Goal: Information Seeking & Learning: Check status

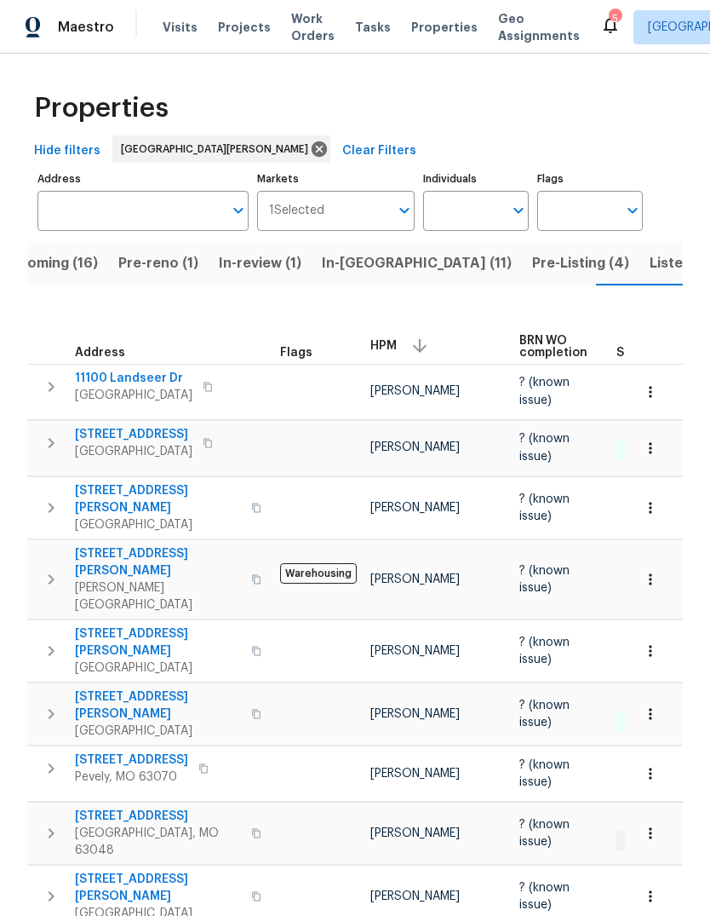
scroll to position [0, 41]
click at [423, 33] on span "Properties" at bounding box center [444, 27] width 66 height 17
click at [255, 30] on span "Projects" at bounding box center [244, 27] width 53 height 17
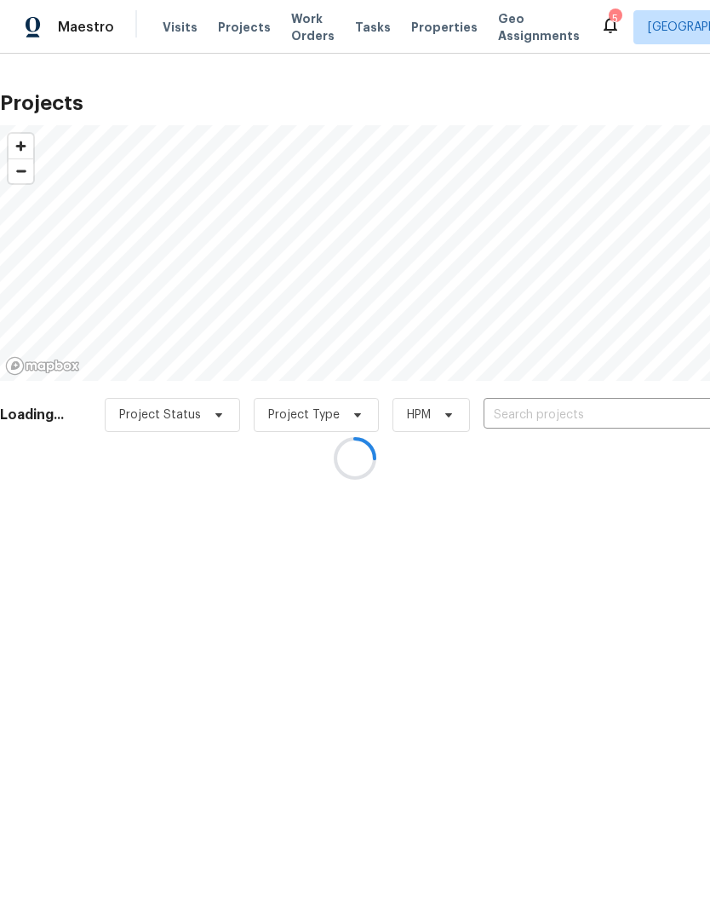
click at [589, 417] on div at bounding box center [355, 458] width 710 height 916
click at [590, 419] on div at bounding box center [355, 458] width 710 height 916
click at [599, 414] on div at bounding box center [355, 458] width 710 height 916
click at [569, 410] on div at bounding box center [355, 458] width 710 height 916
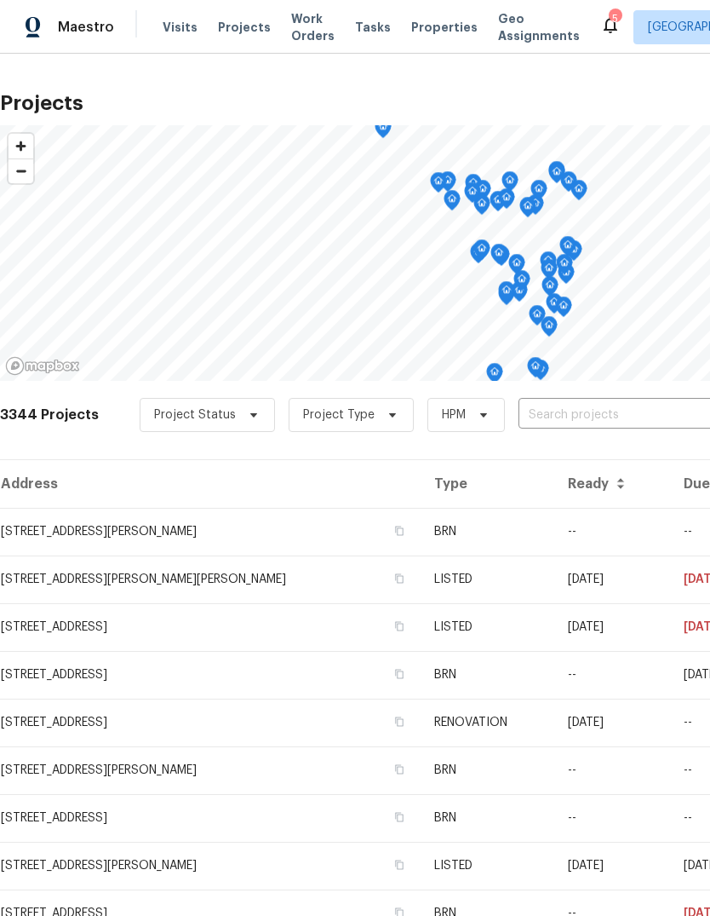
click at [589, 414] on input "text" at bounding box center [616, 415] width 195 height 26
type input "w"
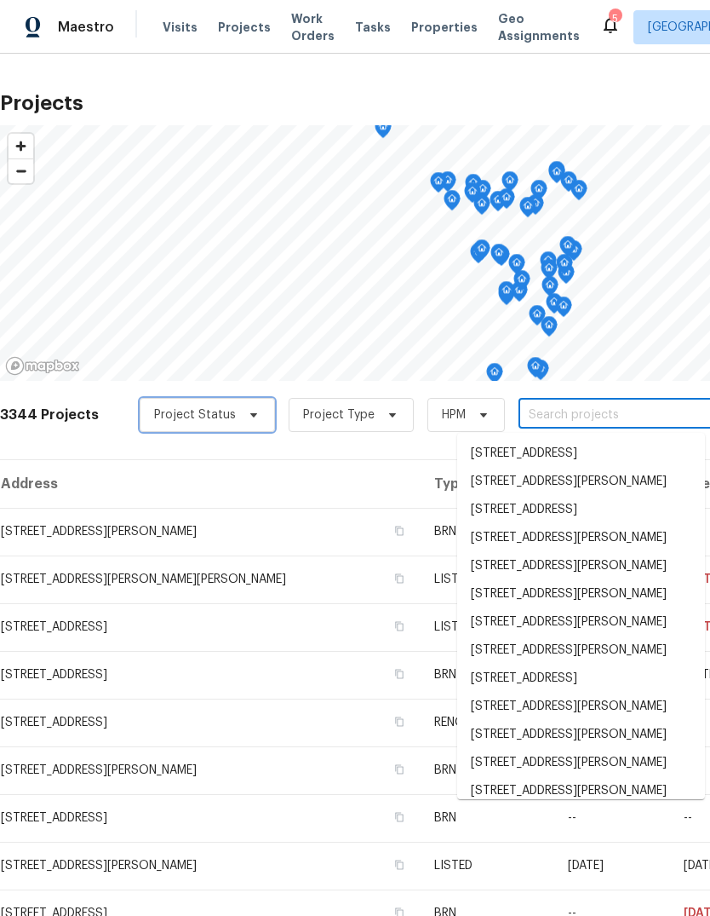
click at [253, 423] on span "Project Status" at bounding box center [207, 415] width 135 height 34
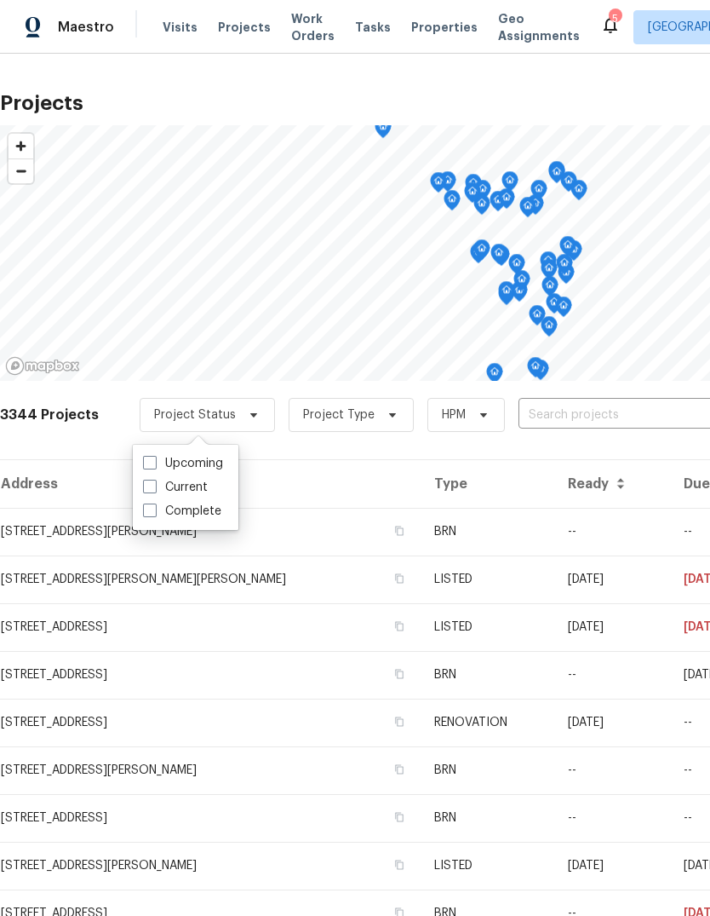
click at [337, 487] on th "Address" at bounding box center [210, 484] width 421 height 48
click at [590, 419] on input "text" at bounding box center [616, 415] width 195 height 26
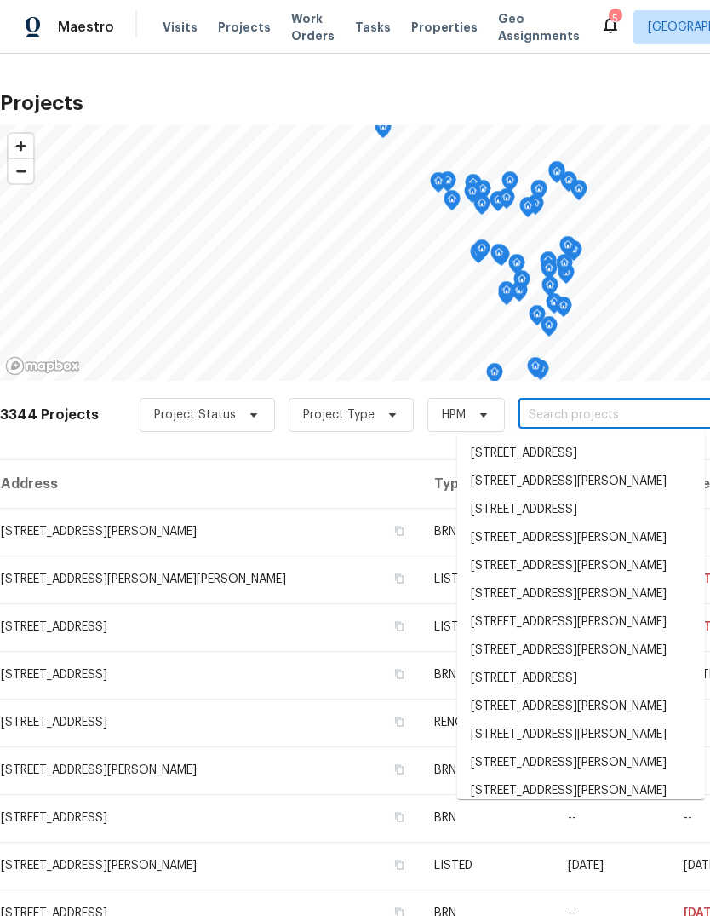
click at [257, 21] on span "Projects" at bounding box center [244, 27] width 53 height 17
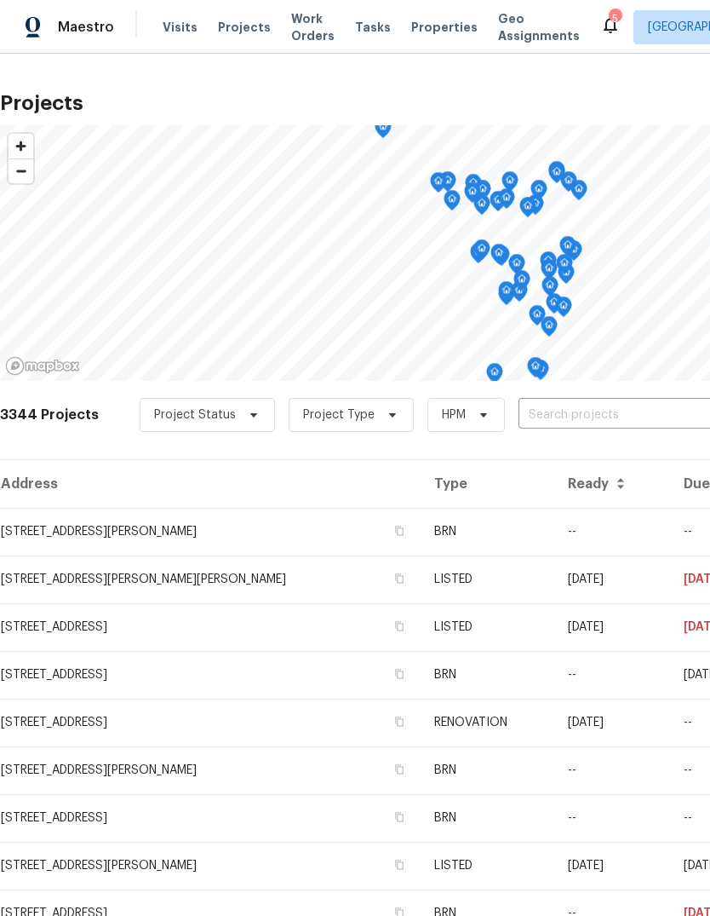
click at [618, 414] on input "text" at bounding box center [616, 415] width 195 height 26
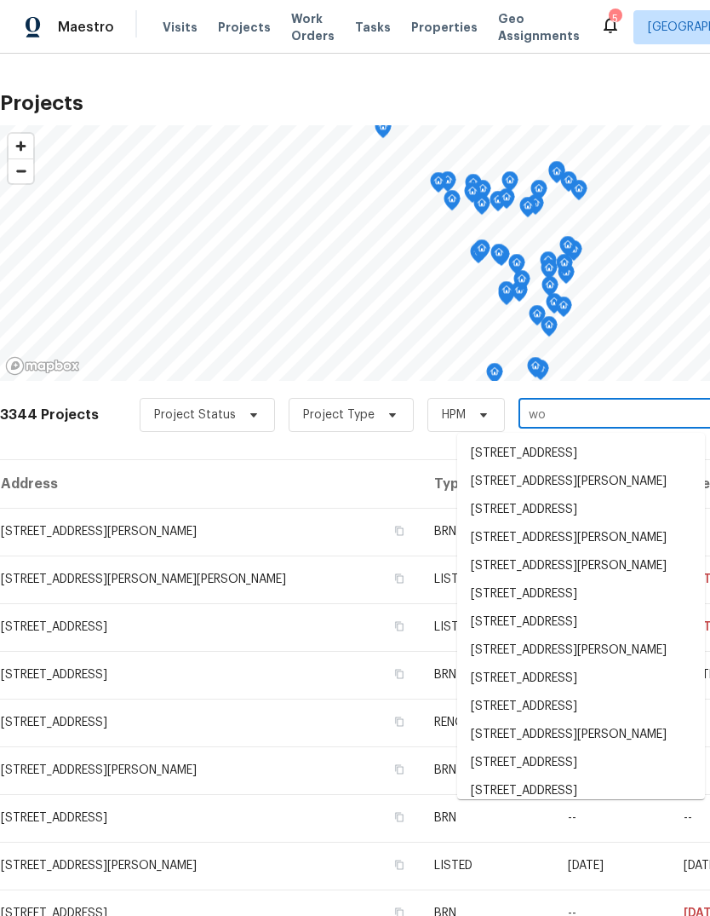
type input "w"
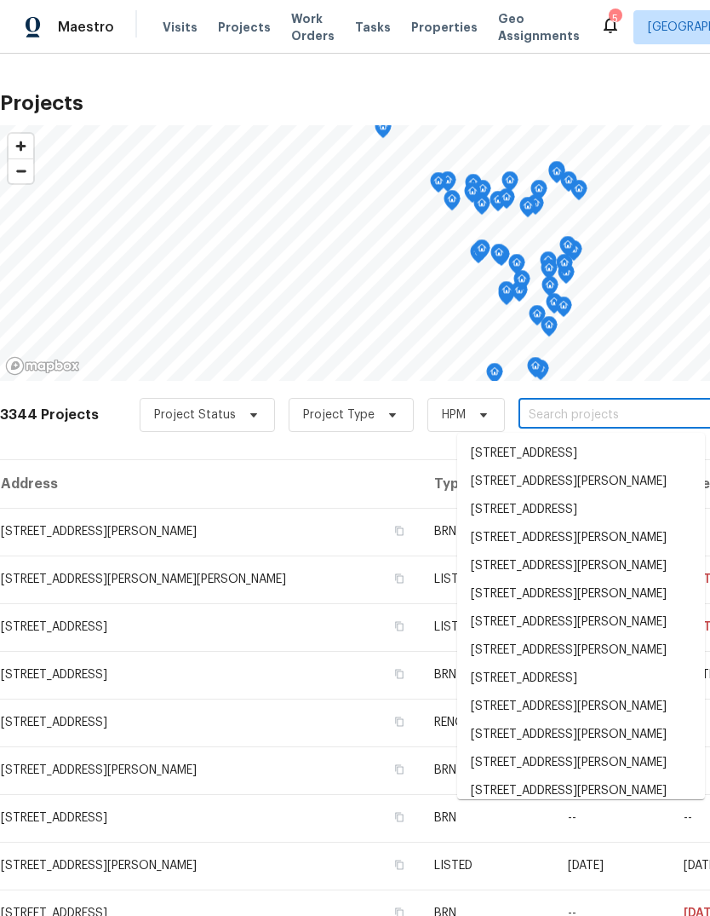
click at [429, 34] on span "Properties" at bounding box center [444, 27] width 66 height 17
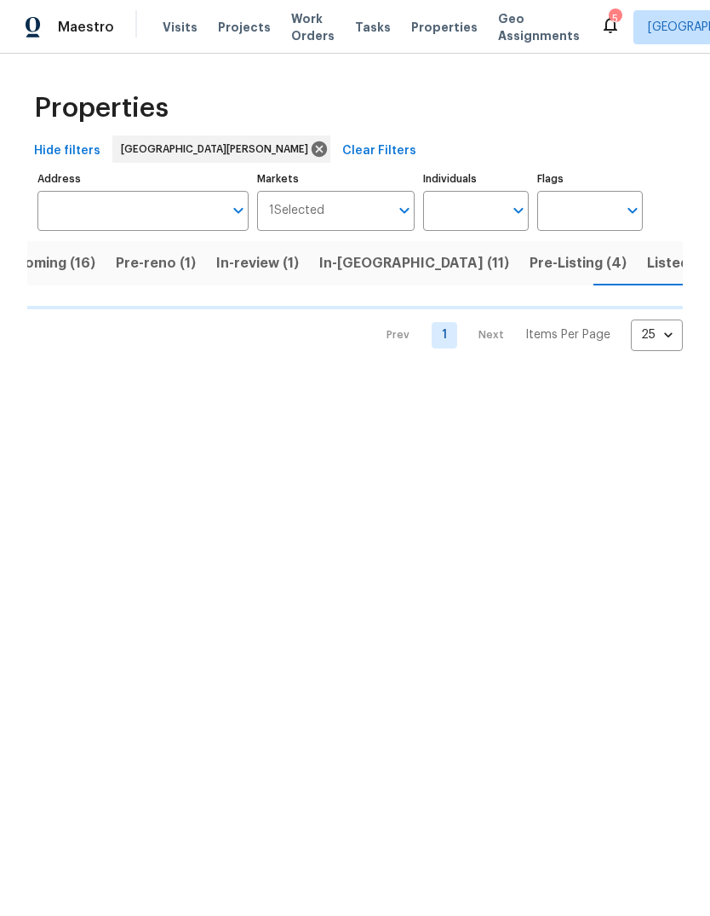
scroll to position [0, 41]
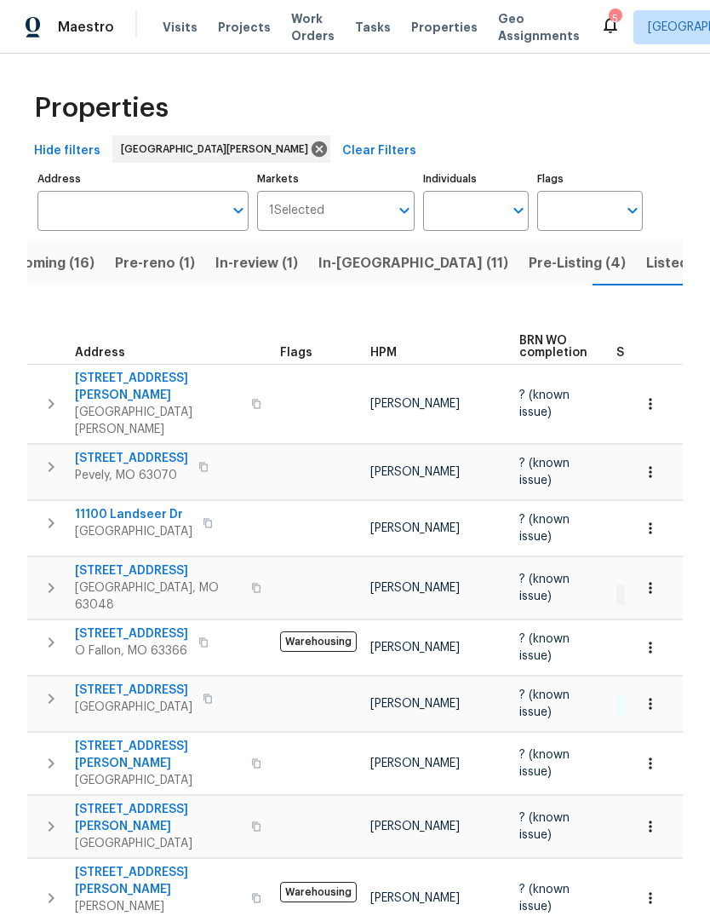
click at [398, 347] on div "HPM" at bounding box center [438, 353] width 135 height 12
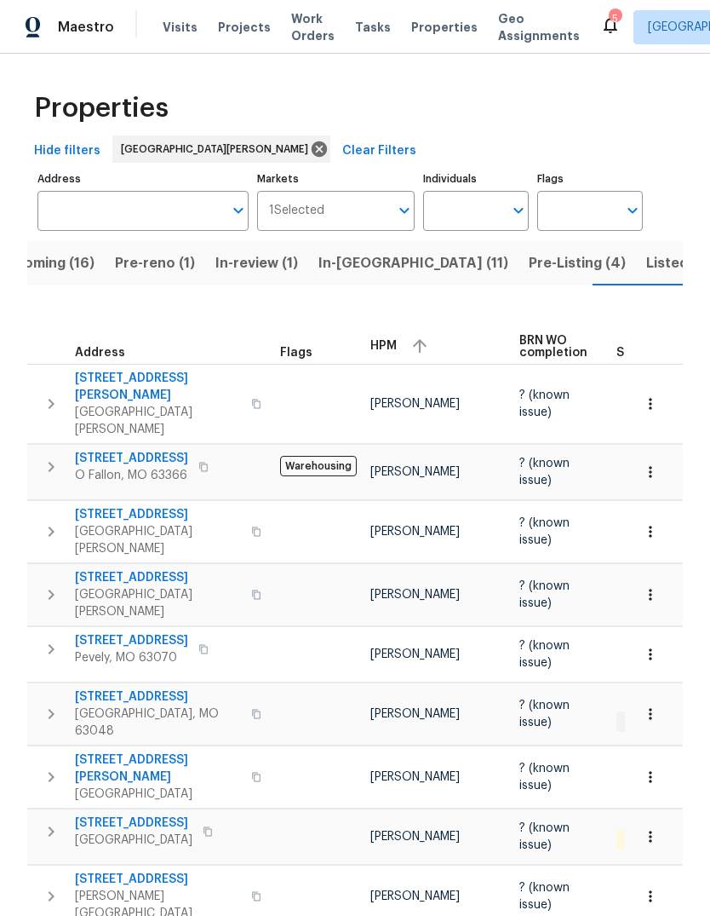
click at [394, 342] on div "HPM" at bounding box center [438, 346] width 135 height 26
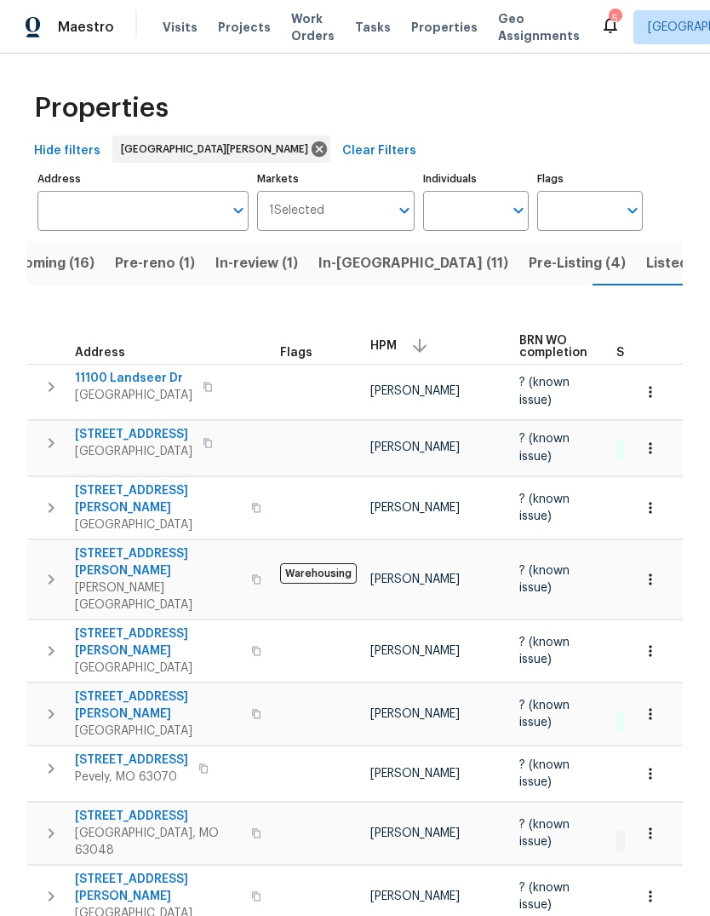
click at [647, 262] on span "Listed (32)" at bounding box center [683, 263] width 72 height 24
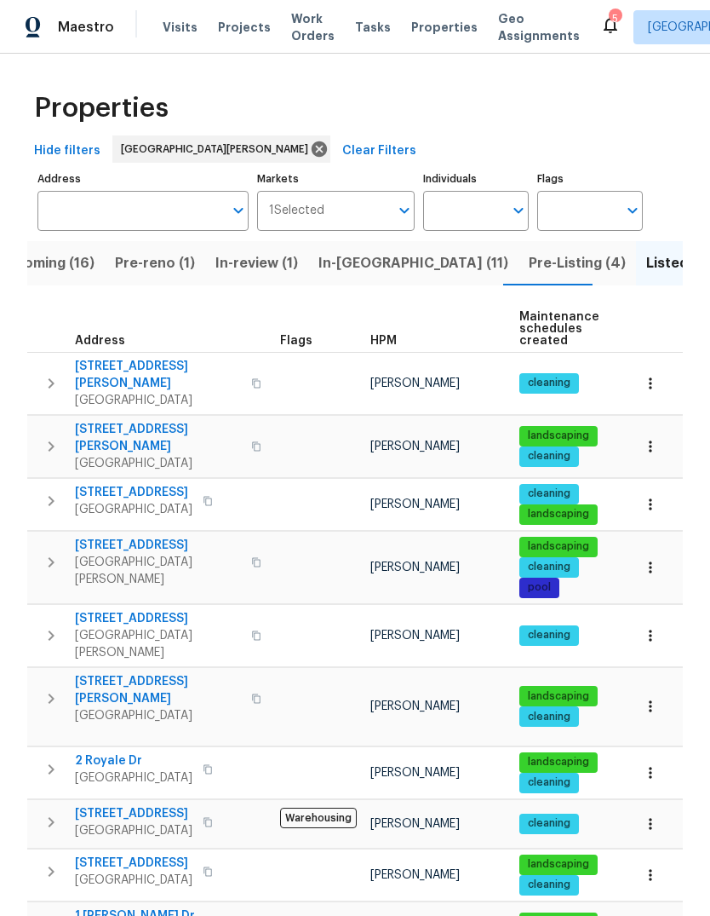
click at [393, 336] on span "HPM" at bounding box center [384, 341] width 26 height 12
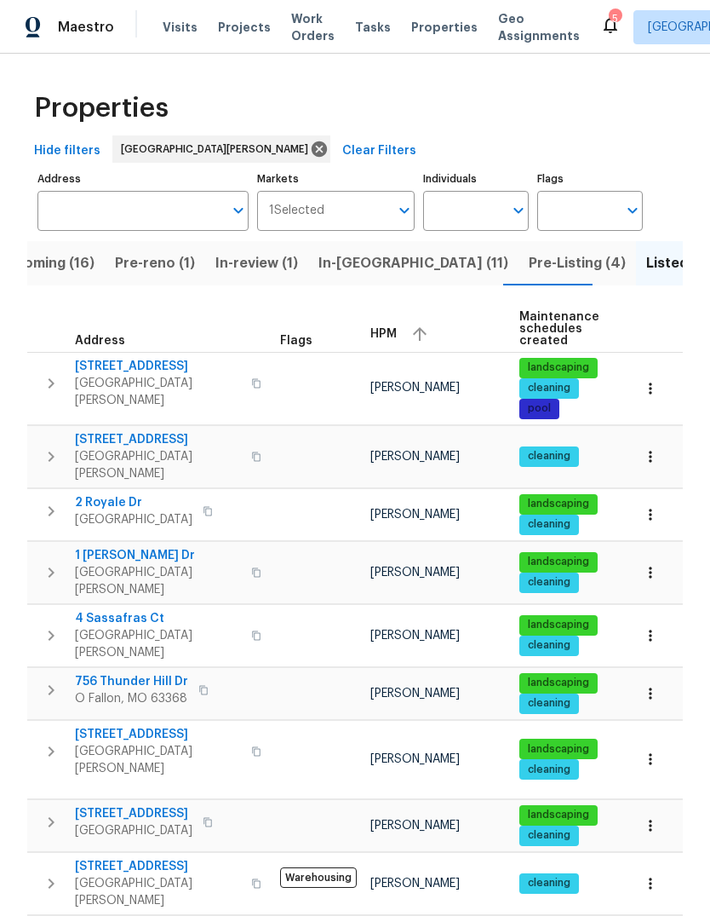
click at [402, 329] on div "HPM" at bounding box center [438, 334] width 135 height 26
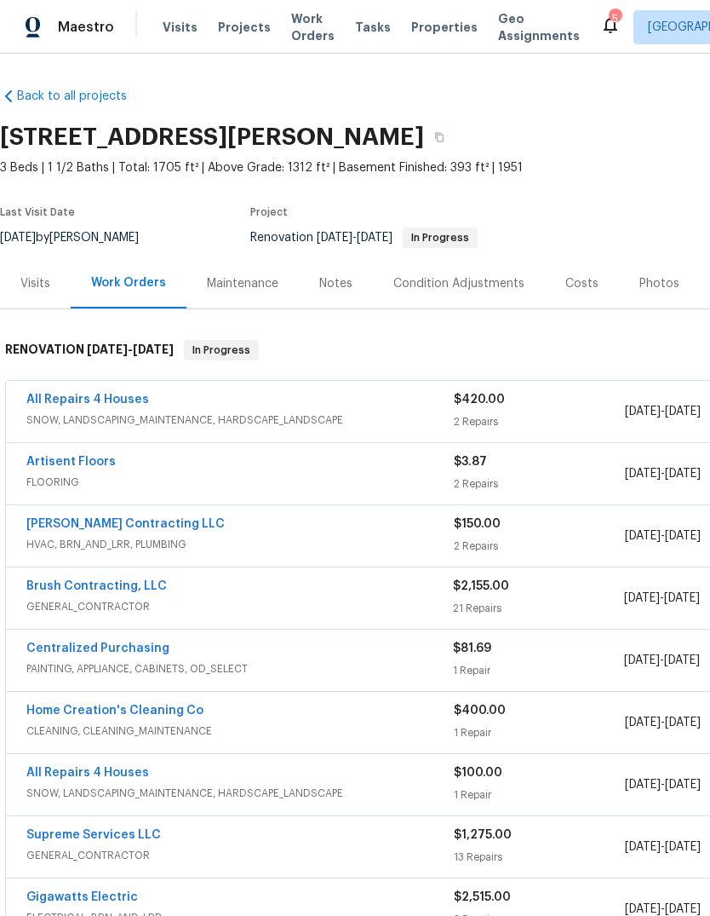
click at [440, 20] on span "Properties" at bounding box center [444, 27] width 66 height 17
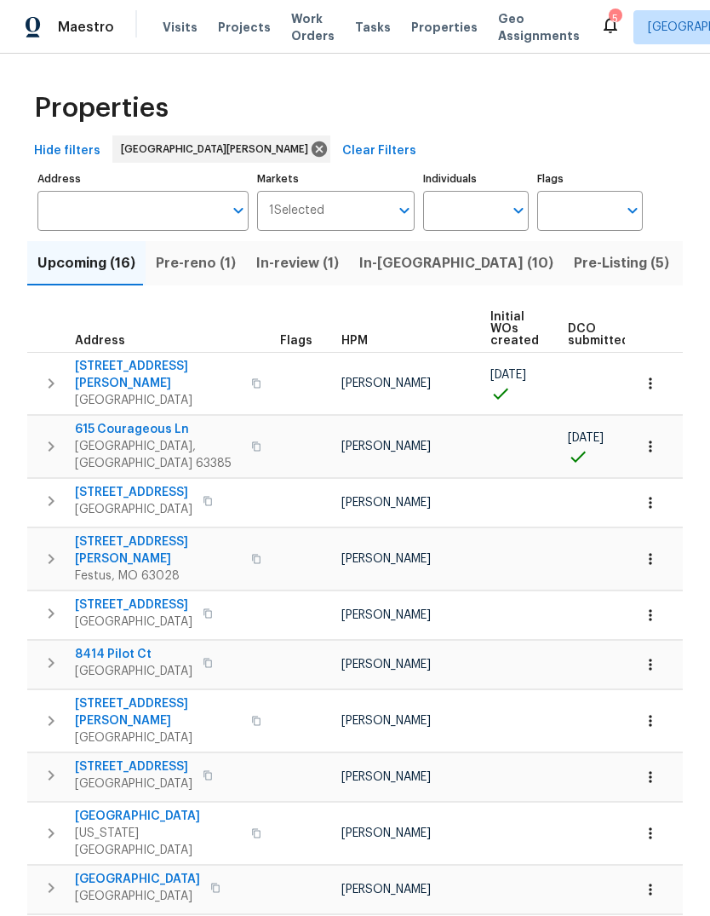
click at [574, 268] on span "Pre-Listing (5)" at bounding box center [621, 263] width 95 height 24
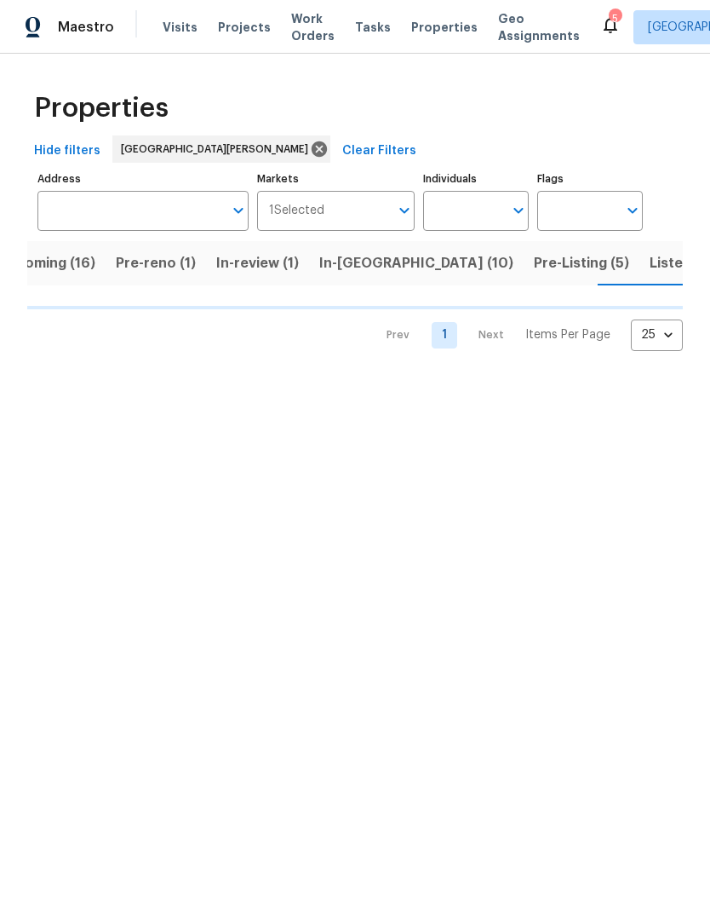
scroll to position [0, 44]
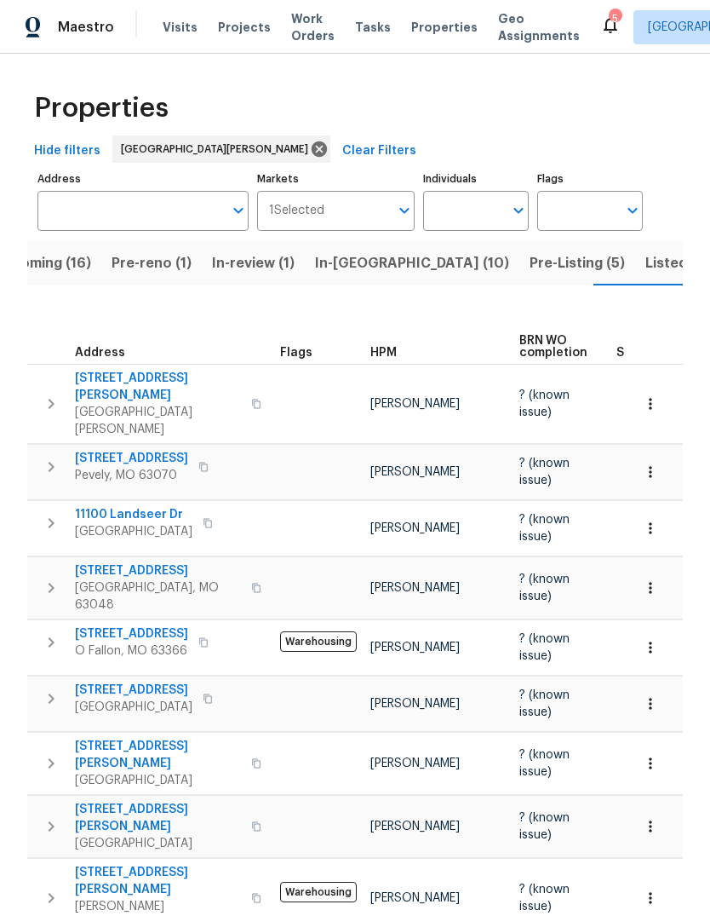
click at [646, 269] on span "Listed (32)" at bounding box center [682, 263] width 72 height 24
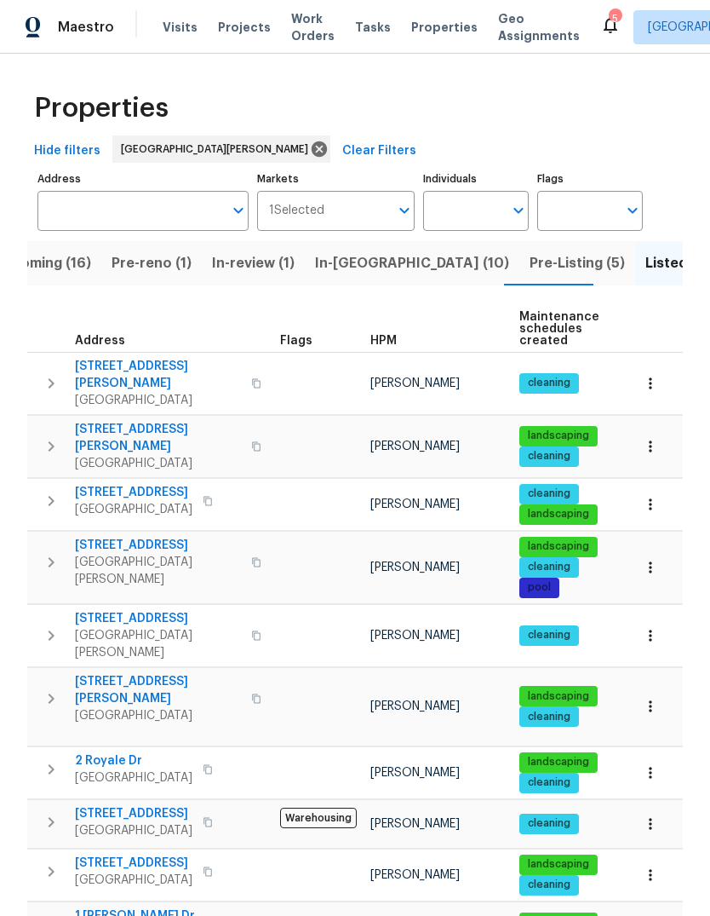
click at [184, 28] on span "Visits" at bounding box center [180, 27] width 35 height 17
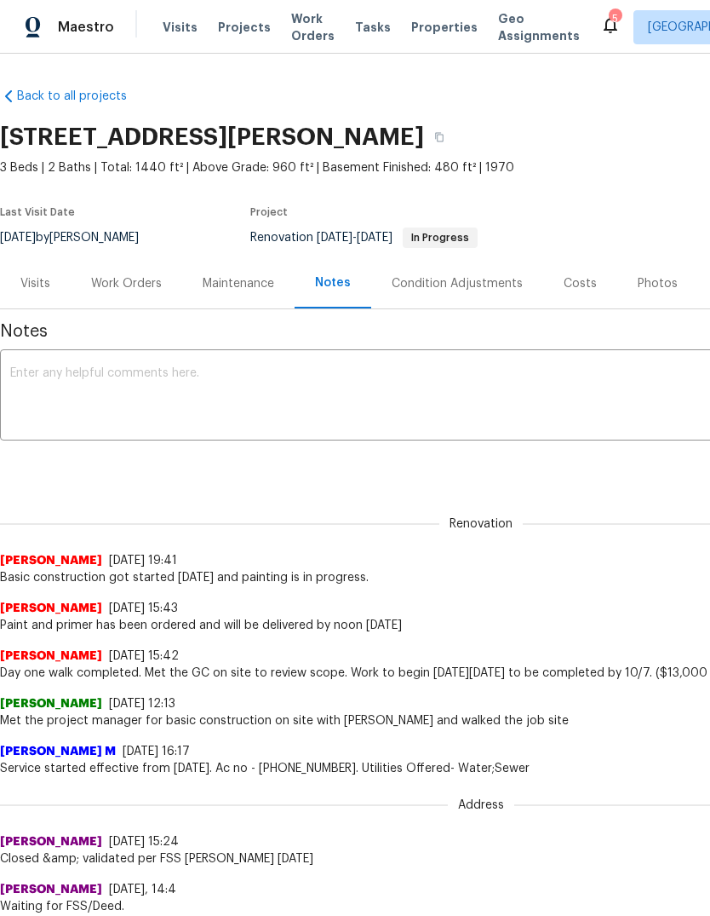
click at [129, 287] on div "Work Orders" at bounding box center [126, 283] width 71 height 17
